Goal: Obtain resource: Download file/media

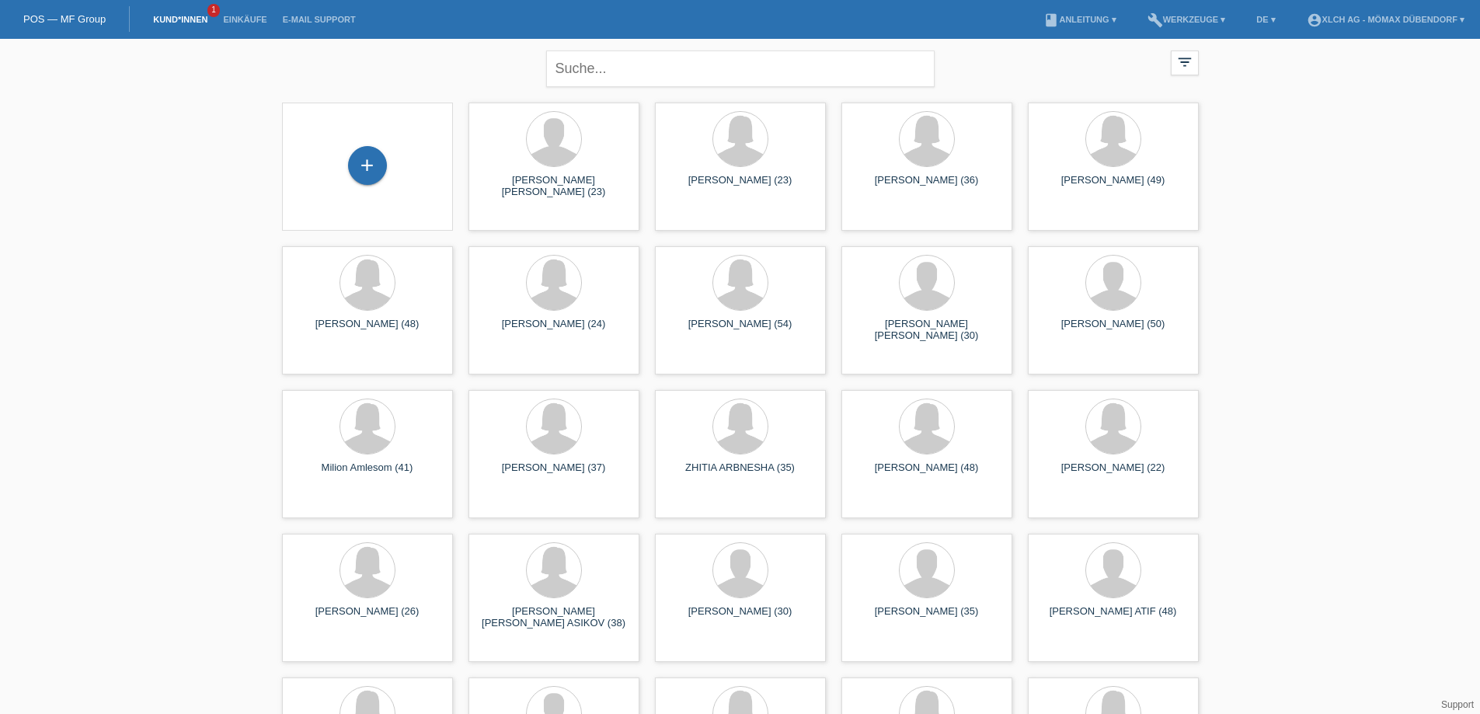
click at [183, 21] on link "Kund*innen" at bounding box center [180, 19] width 70 height 9
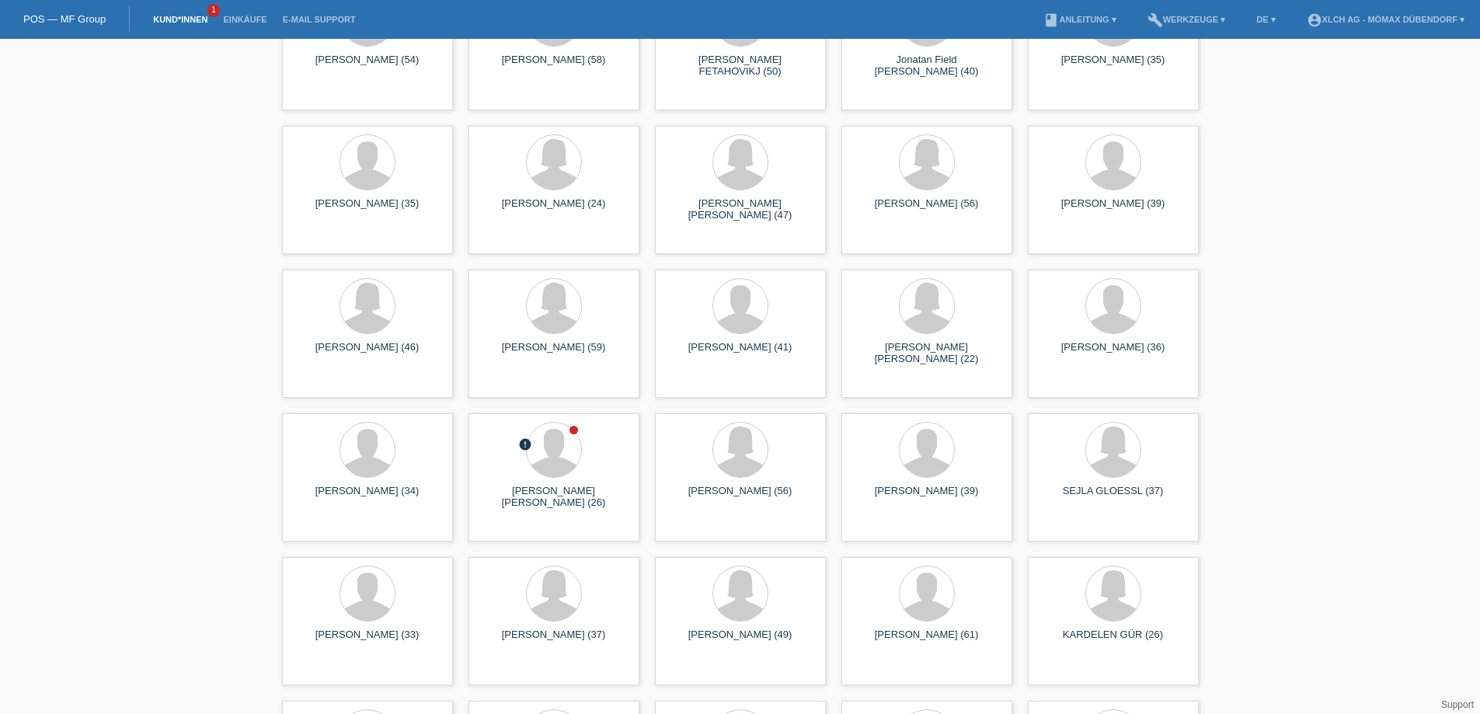
scroll to position [2875, 0]
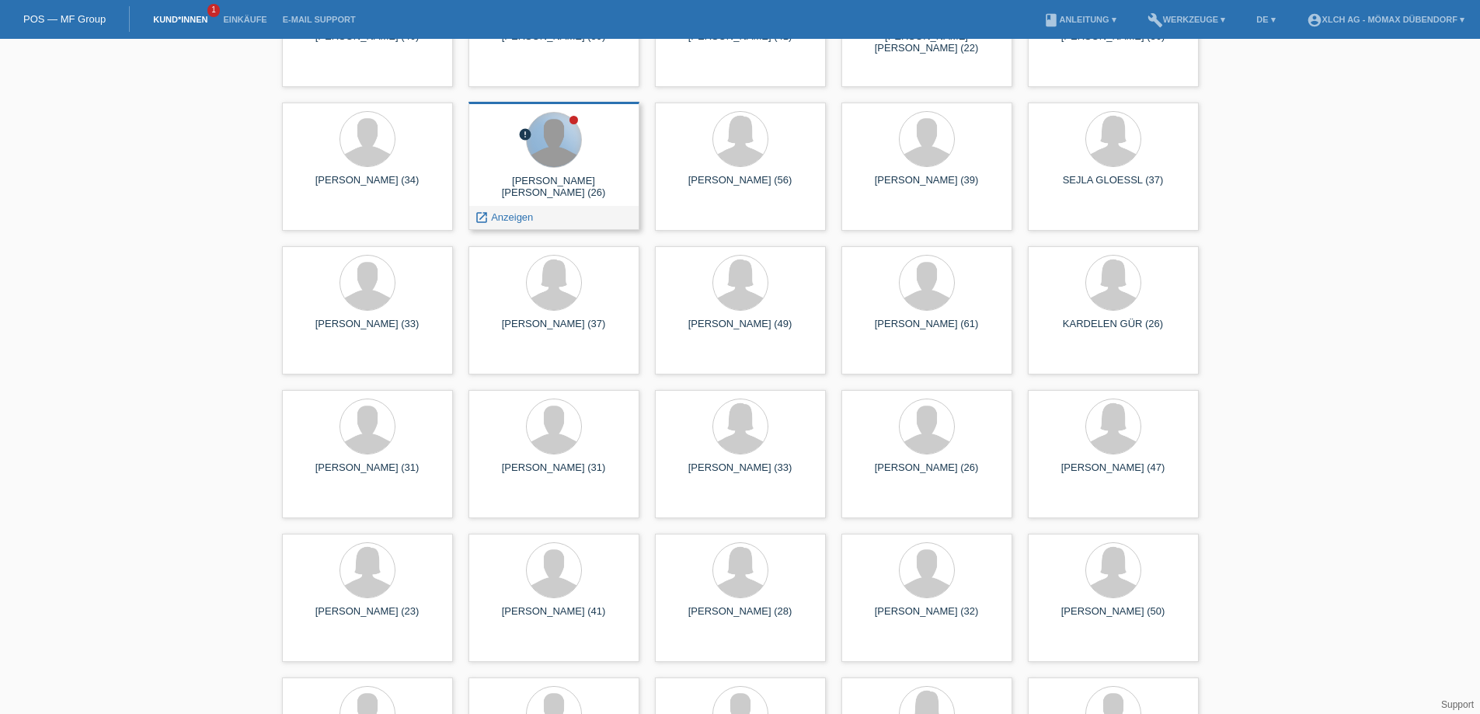
click at [545, 152] on div at bounding box center [554, 140] width 54 height 54
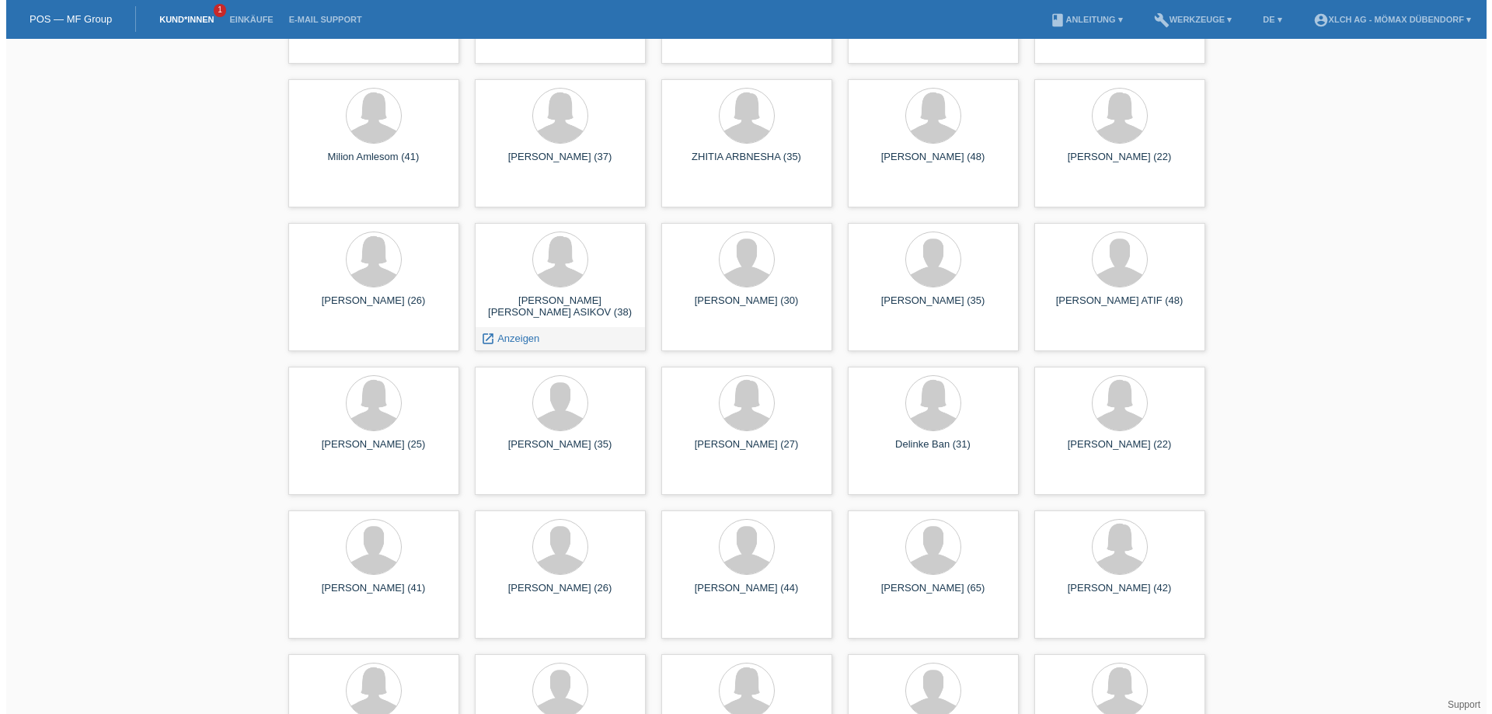
scroll to position [0, 0]
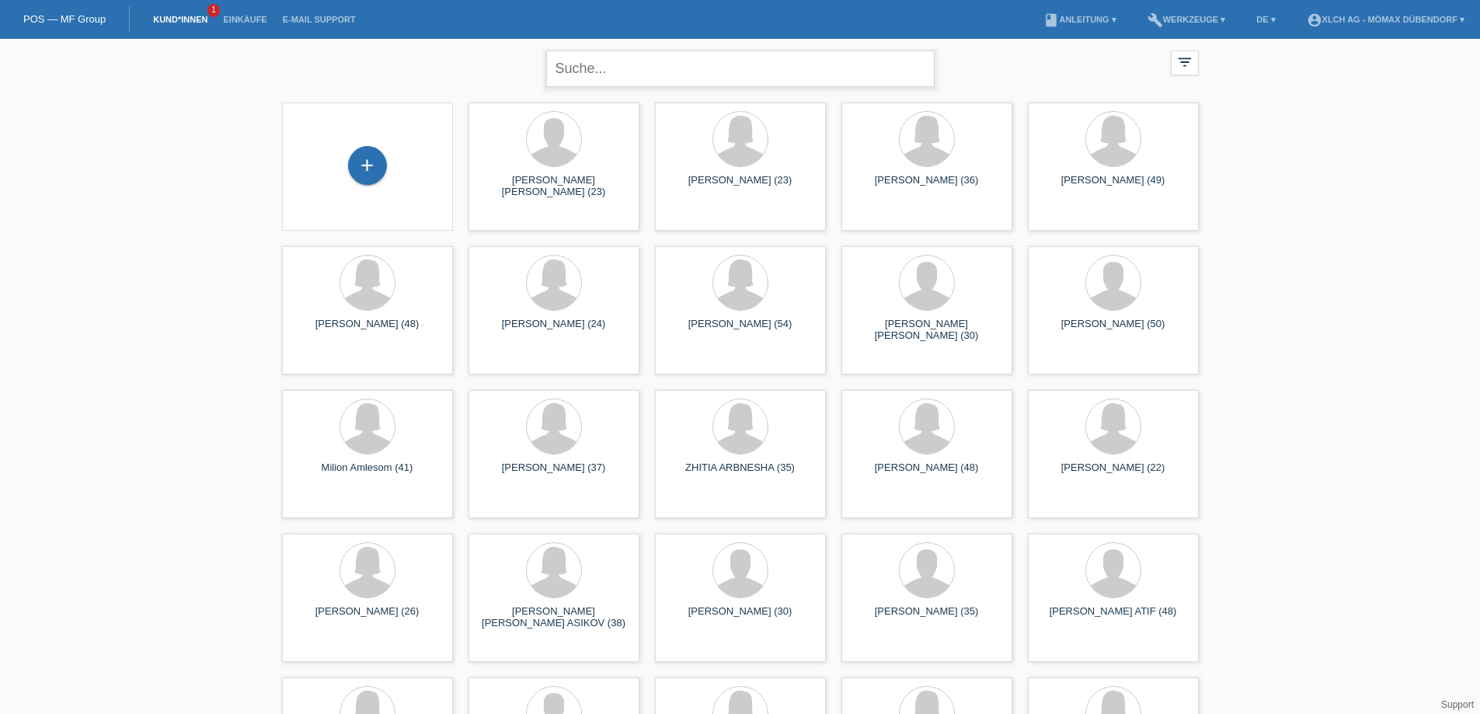
click at [596, 61] on input "text" at bounding box center [740, 69] width 388 height 37
paste input "DDNDW1"
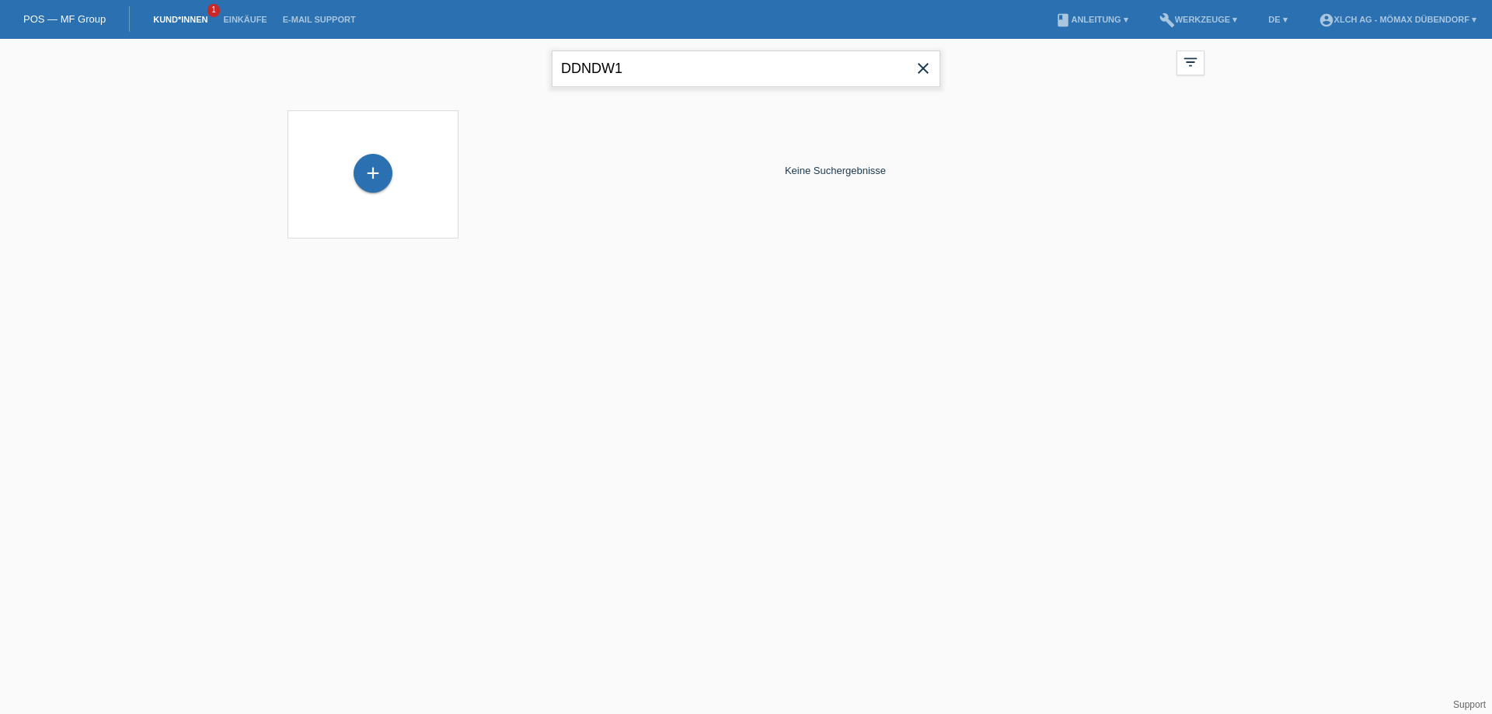
click at [594, 78] on input "DDNDW1" at bounding box center [746, 69] width 388 height 37
paste input "AHMETAJ"
type input "AHMETAJ"
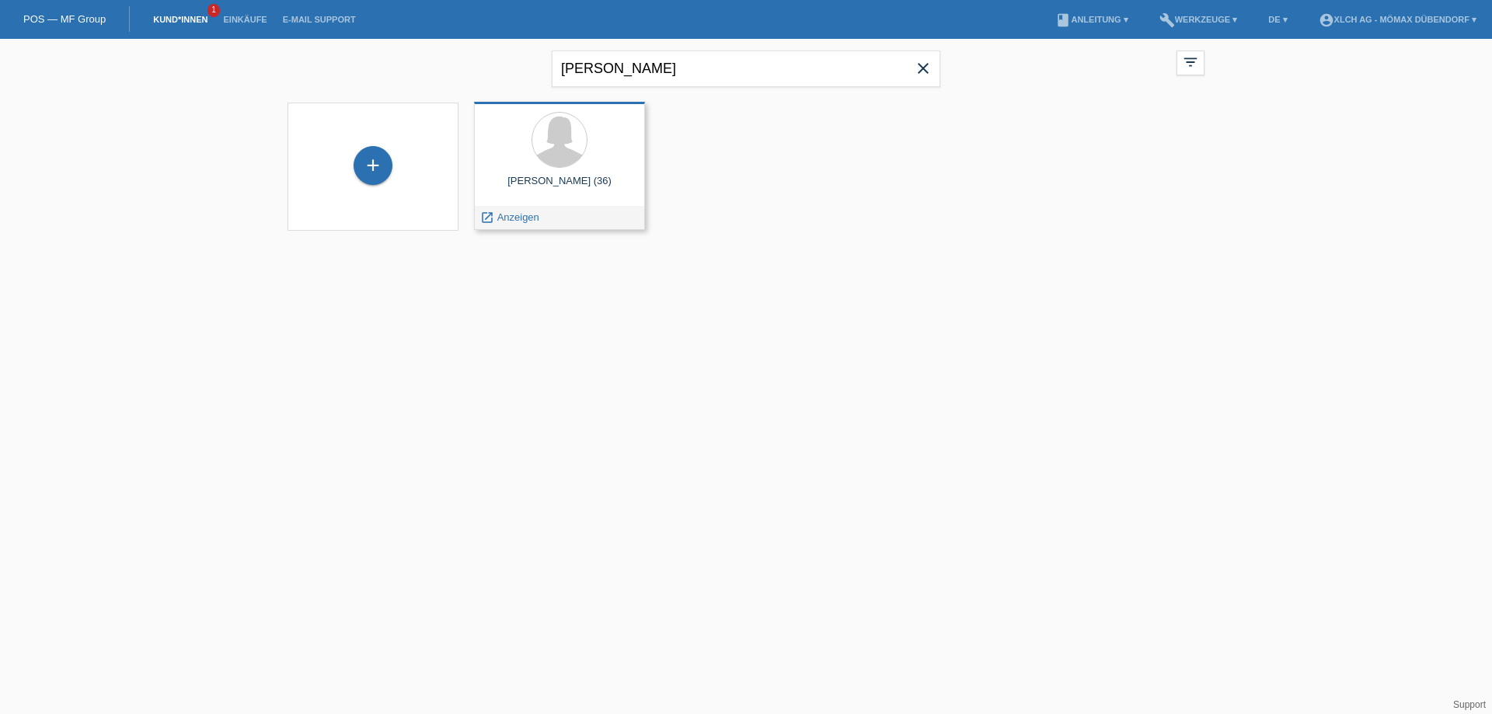
click at [538, 119] on div at bounding box center [559, 141] width 146 height 58
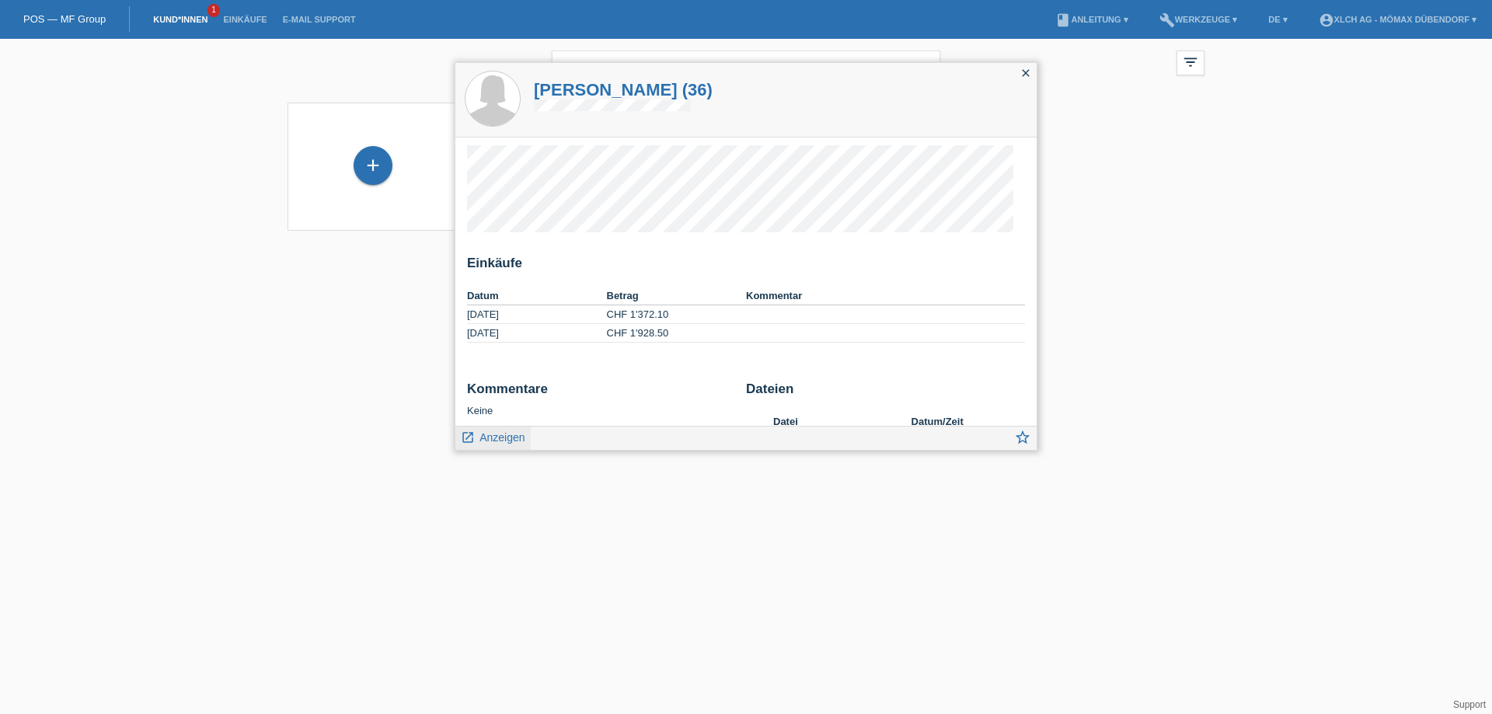
click at [514, 436] on span "Anzeigen" at bounding box center [501, 437] width 45 height 12
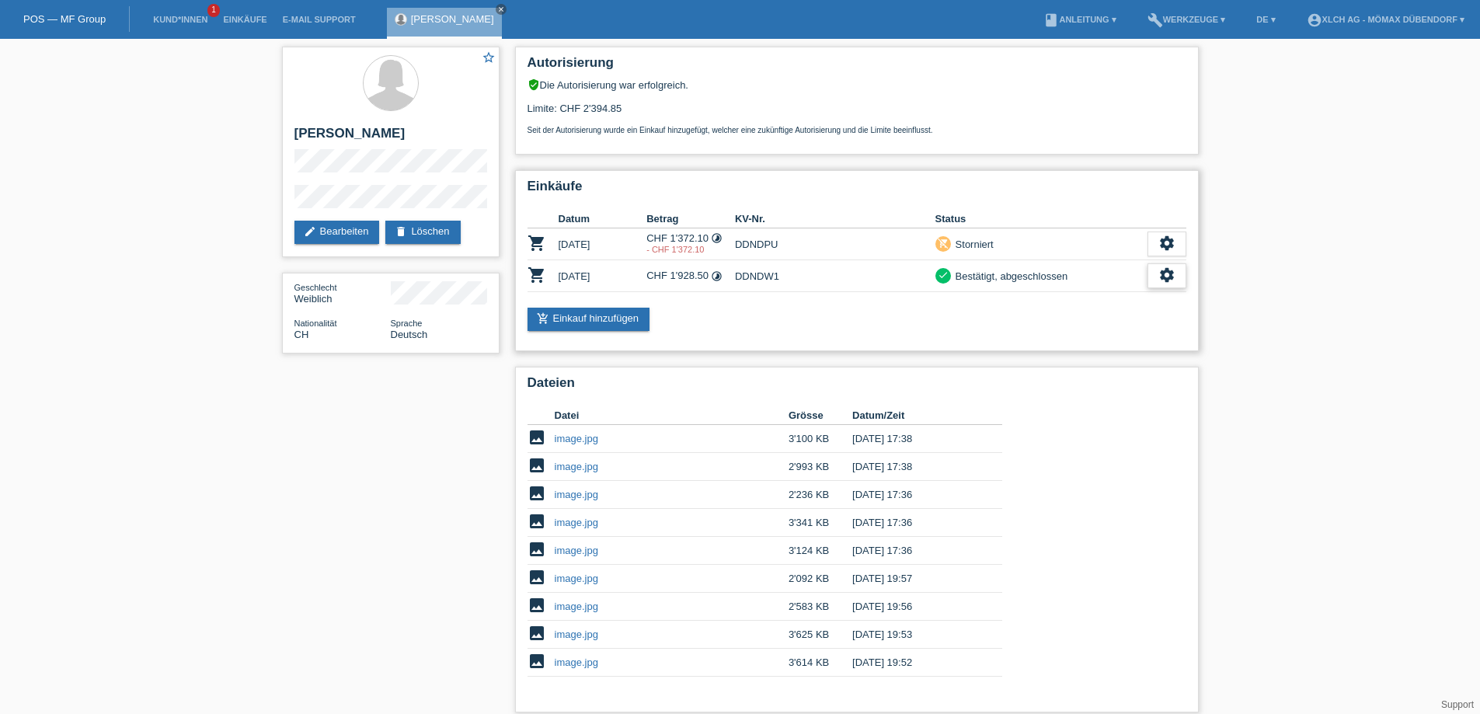
click at [1168, 277] on icon "settings" at bounding box center [1166, 274] width 17 height 17
click at [1092, 350] on span "Vertrag herunterladen" at bounding box center [1106, 346] width 103 height 19
drag, startPoint x: 295, startPoint y: 128, endPoint x: 399, endPoint y: 129, distance: 103.3
click at [399, 129] on h2 "[PERSON_NAME]" at bounding box center [390, 137] width 193 height 23
copy h2 "[PERSON_NAME]"
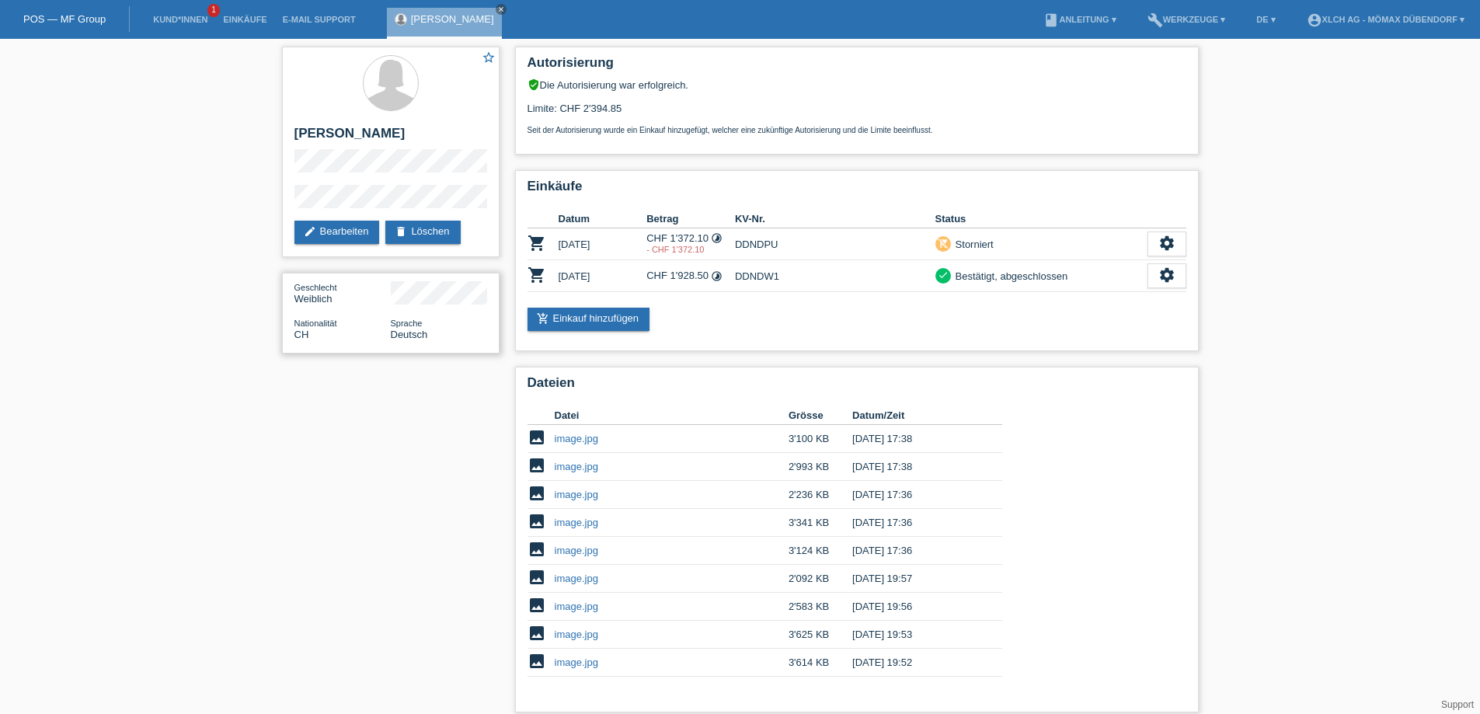
click at [489, 296] on div "Geschlecht Weiblich Nationalität CH Sprache Deutsch" at bounding box center [391, 313] width 218 height 81
